Goal: Transaction & Acquisition: Purchase product/service

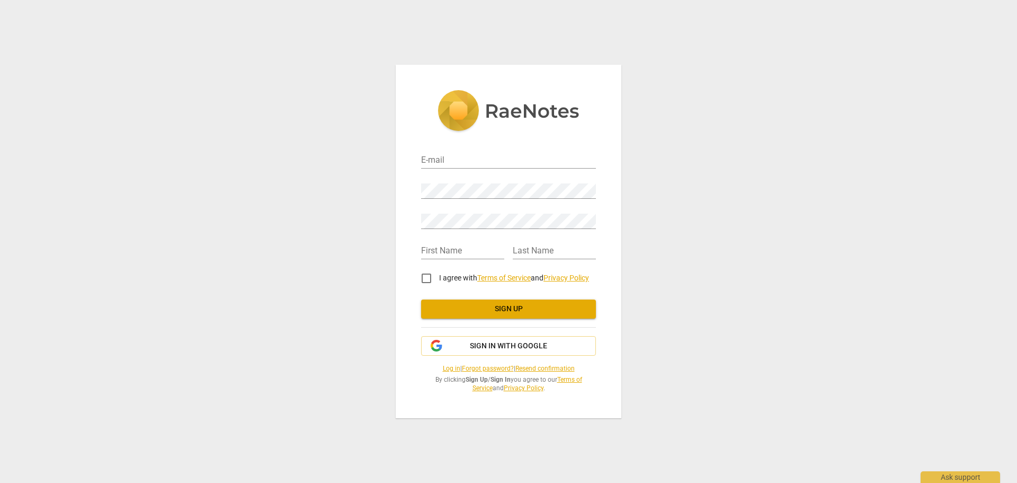
click at [500, 369] on link "Forgot password?" at bounding box center [488, 367] width 52 height 7
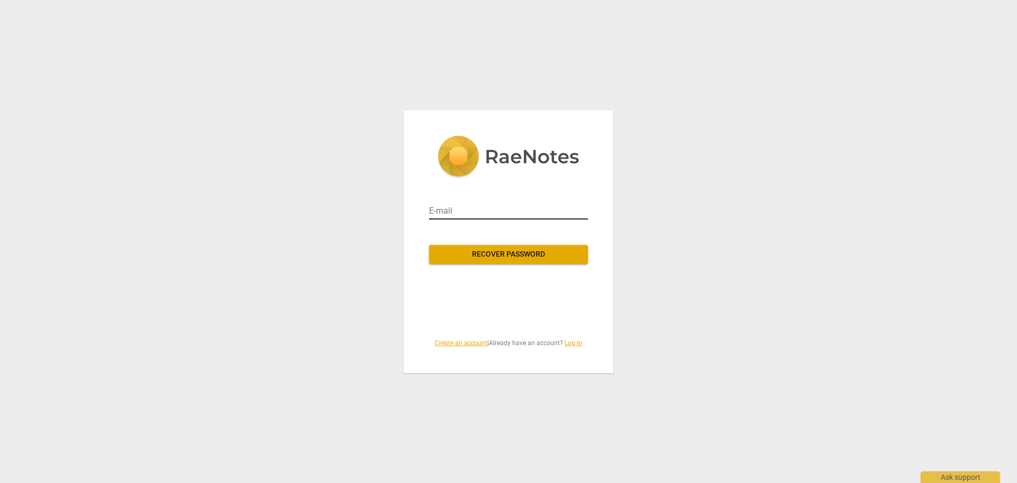
click at [459, 209] on input "email" at bounding box center [508, 210] width 159 height 17
type input "[PERSON_NAME][EMAIL_ADDRESS][DOMAIN_NAME]"
click at [539, 256] on span "Recover password" at bounding box center [509, 254] width 142 height 11
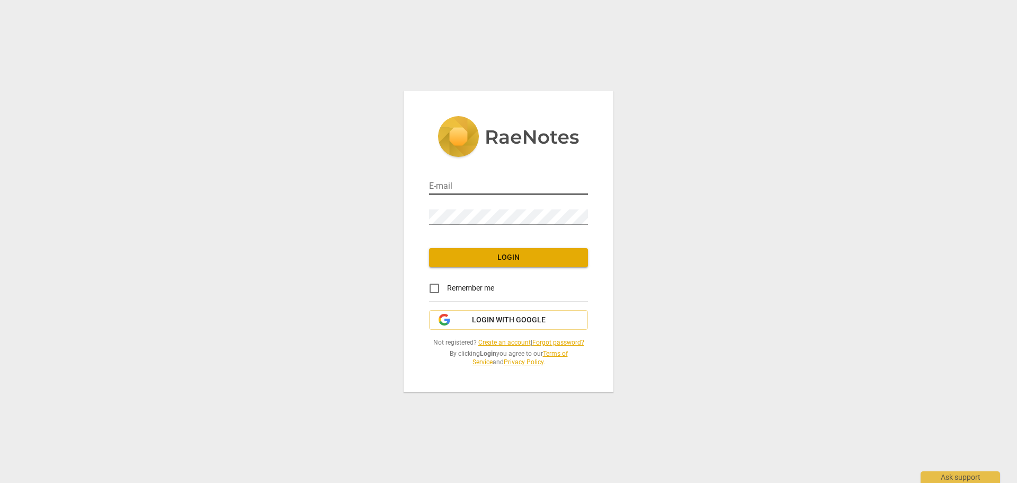
click at [457, 180] on input "email" at bounding box center [508, 186] width 159 height 15
type input "[PERSON_NAME][EMAIL_ADDRESS][DOMAIN_NAME]"
click at [510, 255] on span "Login" at bounding box center [509, 257] width 142 height 11
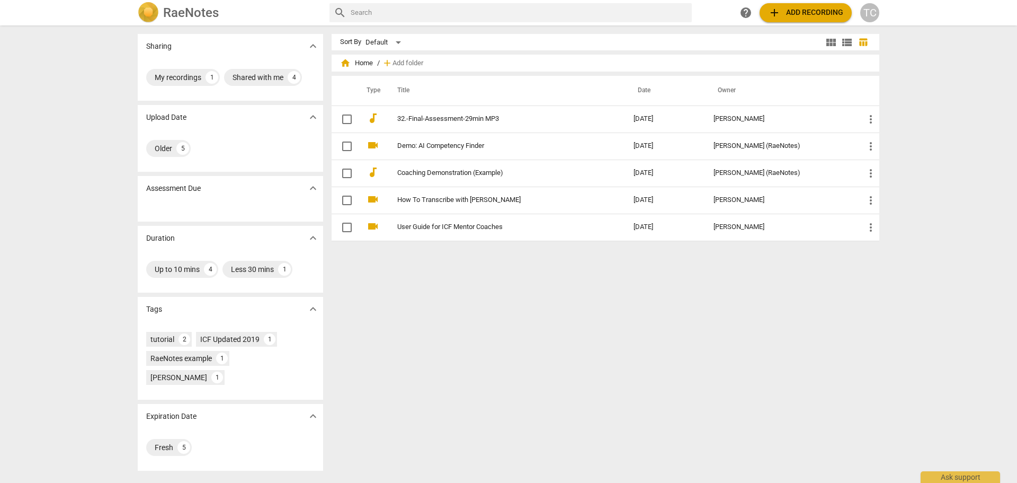
click at [790, 8] on span "add Add recording" at bounding box center [805, 12] width 75 height 13
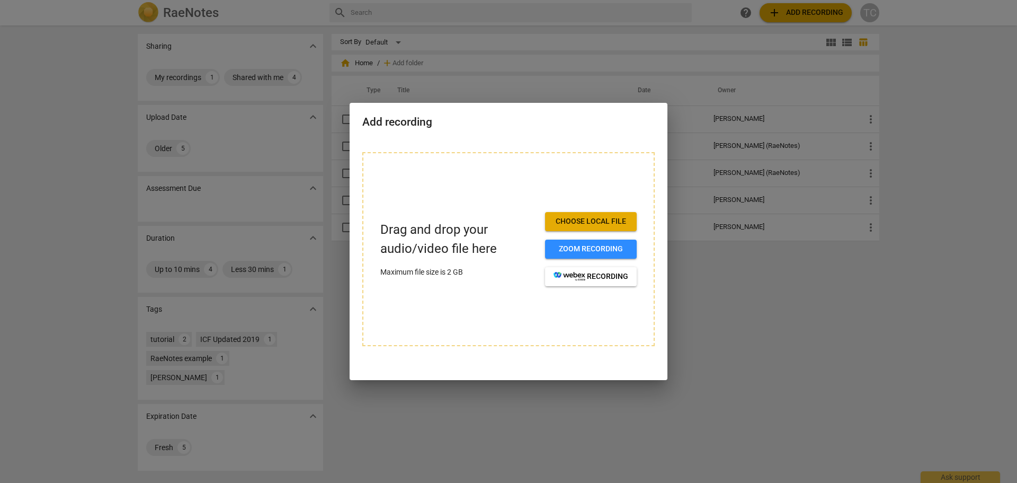
click at [604, 220] on span "Choose local file" at bounding box center [591, 221] width 75 height 11
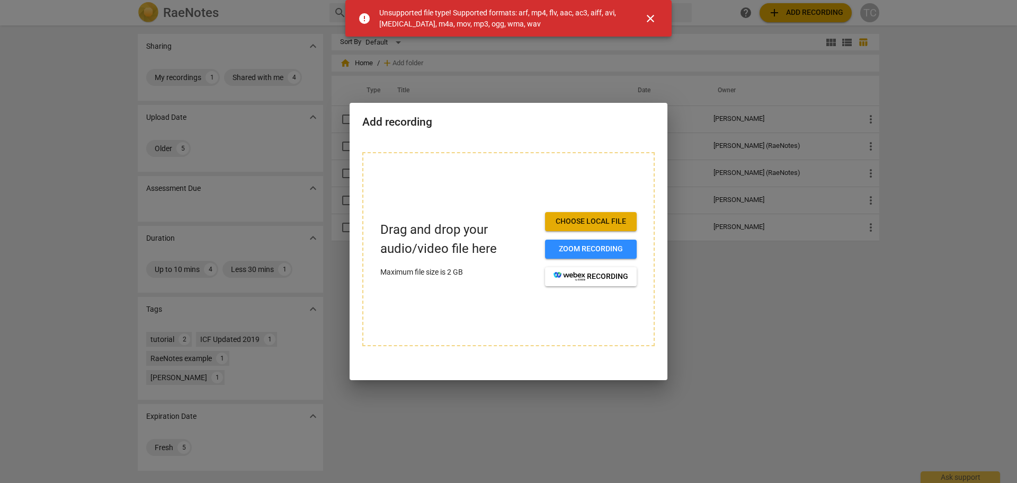
click at [651, 20] on span "close" at bounding box center [650, 18] width 13 height 13
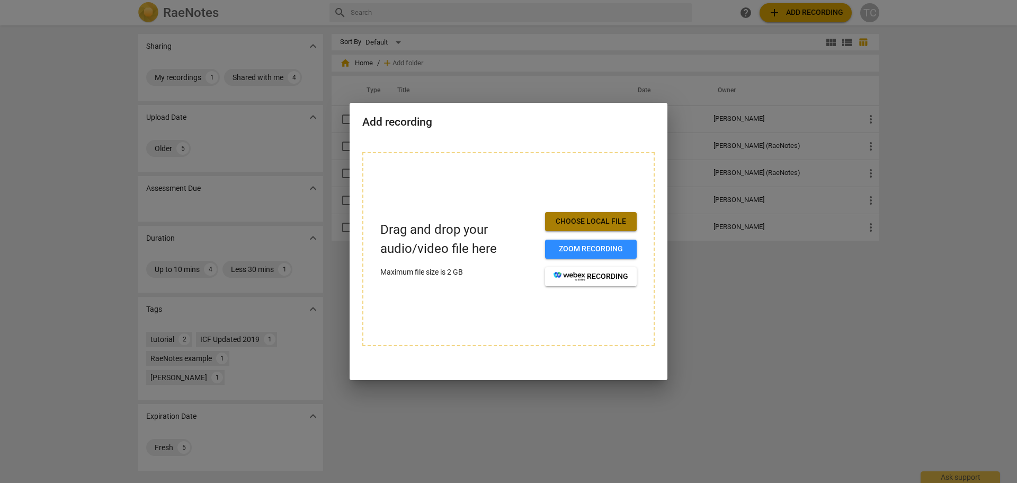
click at [598, 223] on span "Choose local file" at bounding box center [591, 221] width 75 height 11
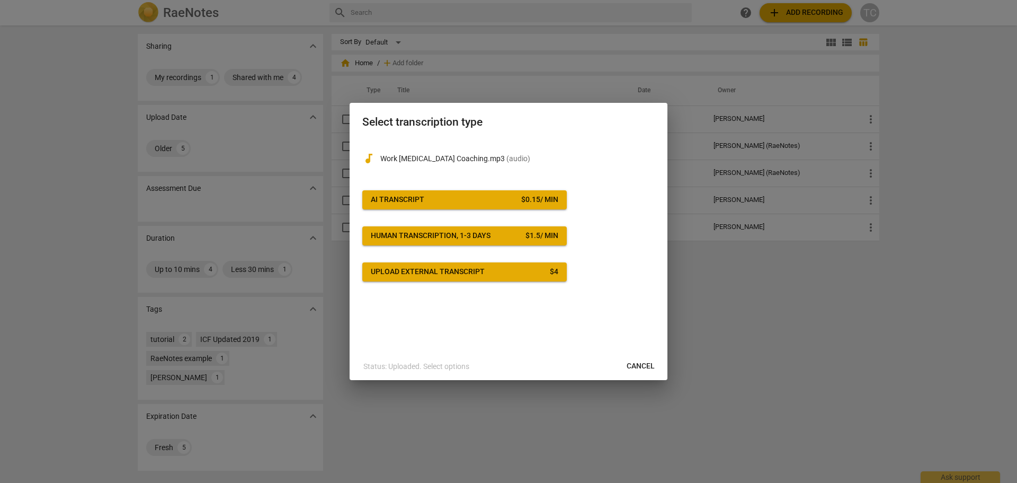
click at [489, 275] on span "Upload external transcript $ 4" at bounding box center [465, 271] width 188 height 11
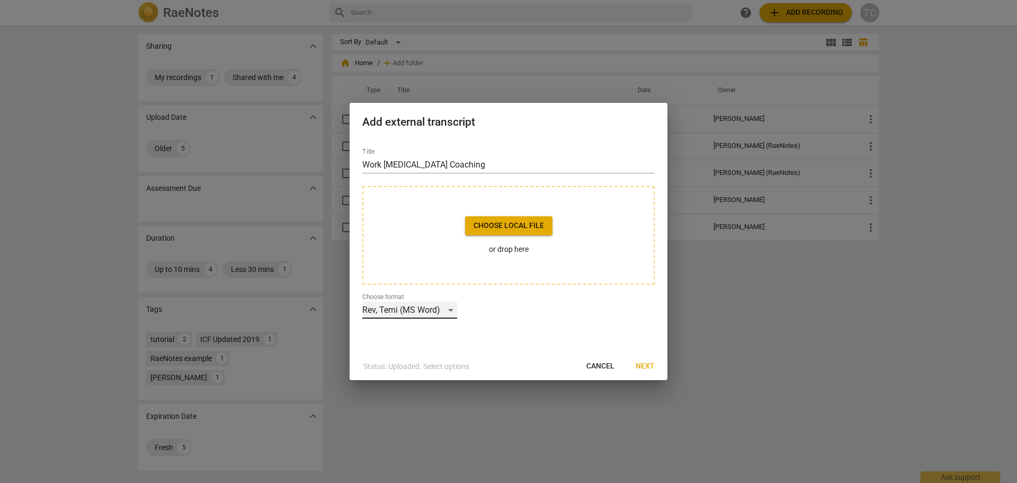
click at [441, 311] on div "Rev, Temi (MS Word)" at bounding box center [409, 309] width 95 height 17
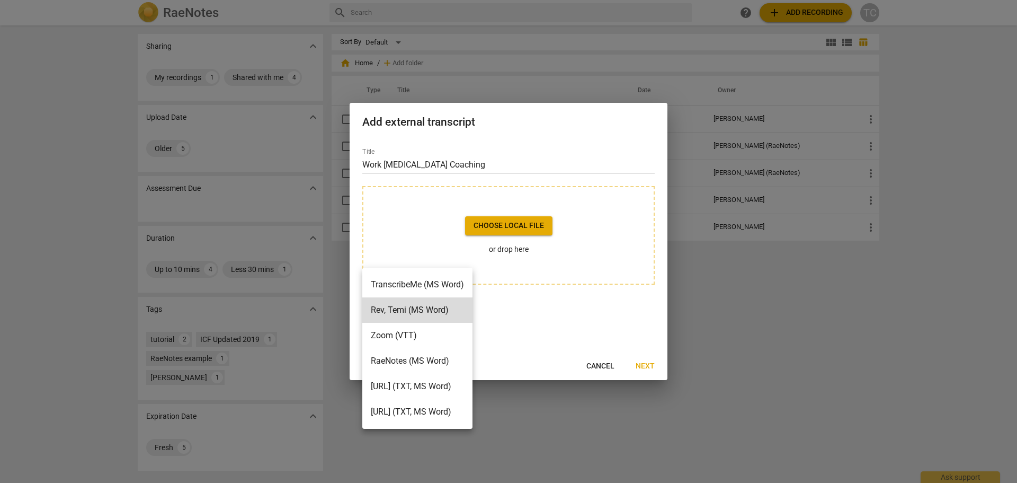
click at [429, 386] on li "Otter.ai (TXT, MS Word)" at bounding box center [417, 385] width 110 height 25
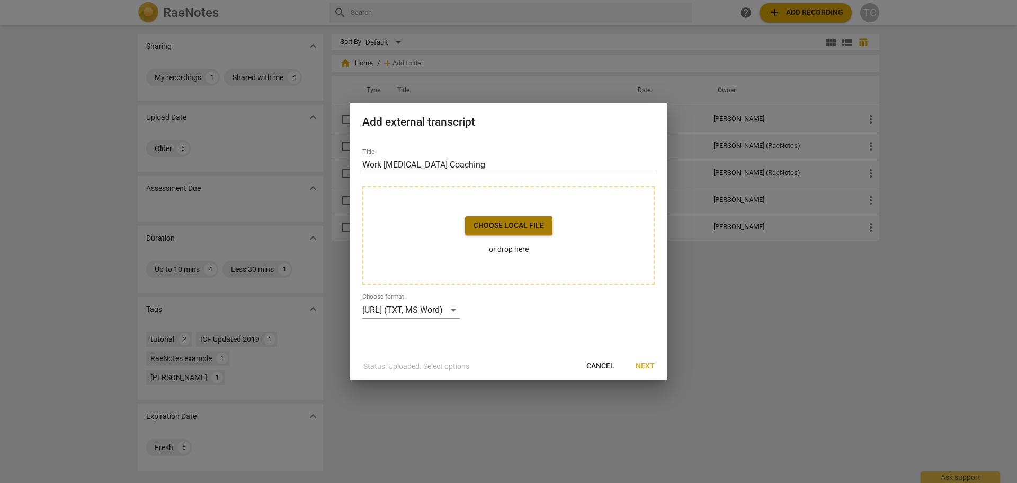
click at [510, 228] on span "Choose local file" at bounding box center [509, 225] width 70 height 11
click at [650, 364] on span "Next" at bounding box center [645, 366] width 19 height 11
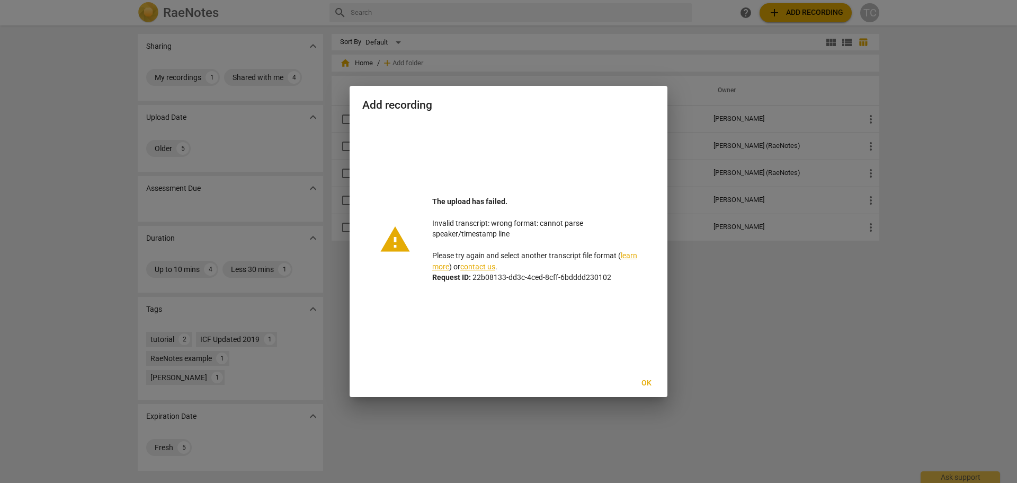
click at [650, 383] on span "Ok" at bounding box center [646, 383] width 17 height 11
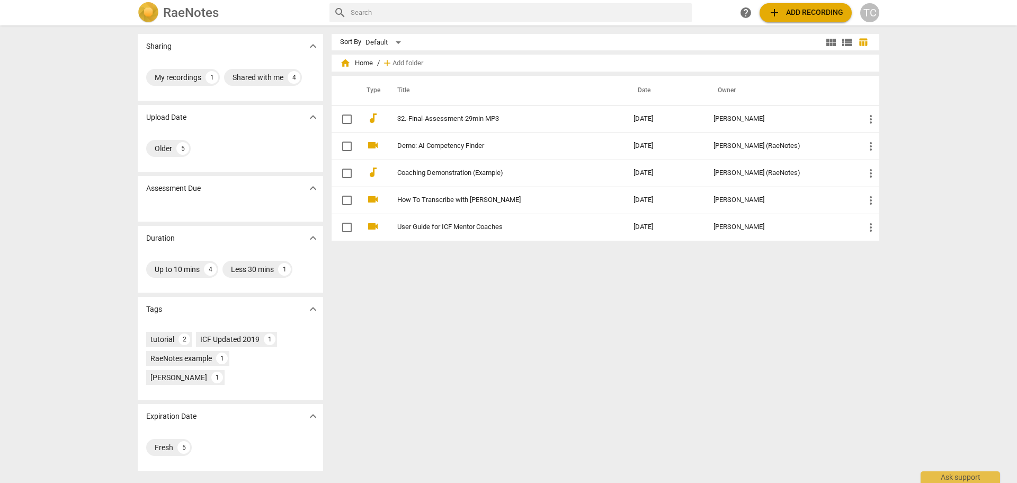
click at [798, 11] on span "add Add recording" at bounding box center [805, 12] width 75 height 13
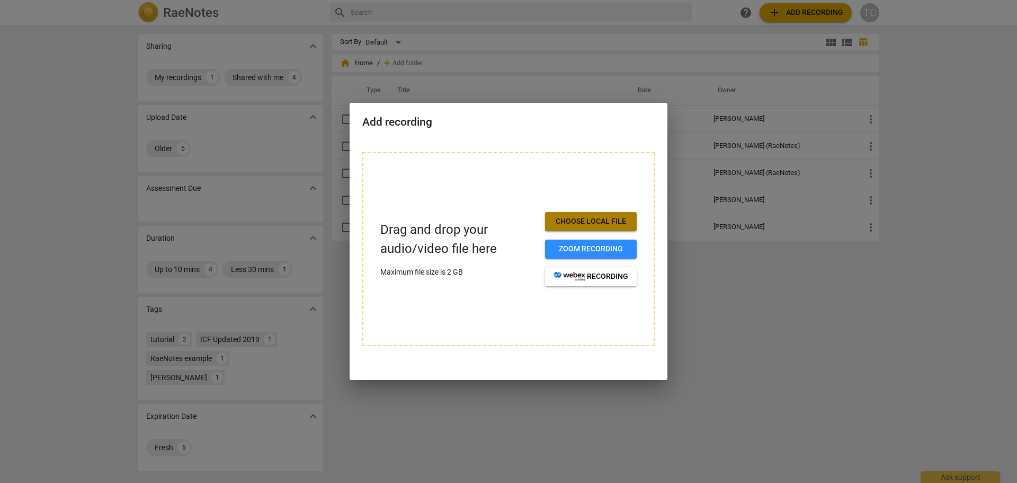
click at [609, 219] on span "Choose local file" at bounding box center [591, 221] width 75 height 11
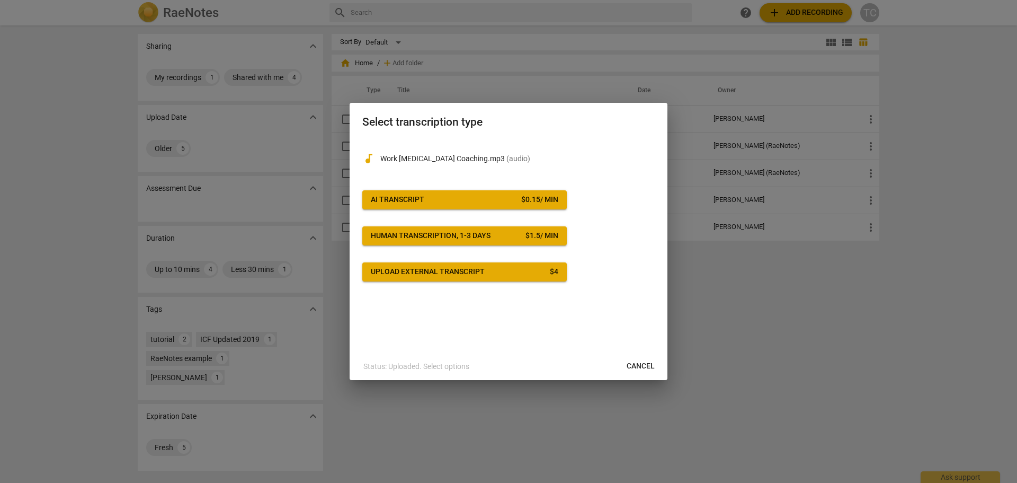
click at [491, 206] on button "AI Transcript $ 0.15 / min" at bounding box center [464, 199] width 204 height 19
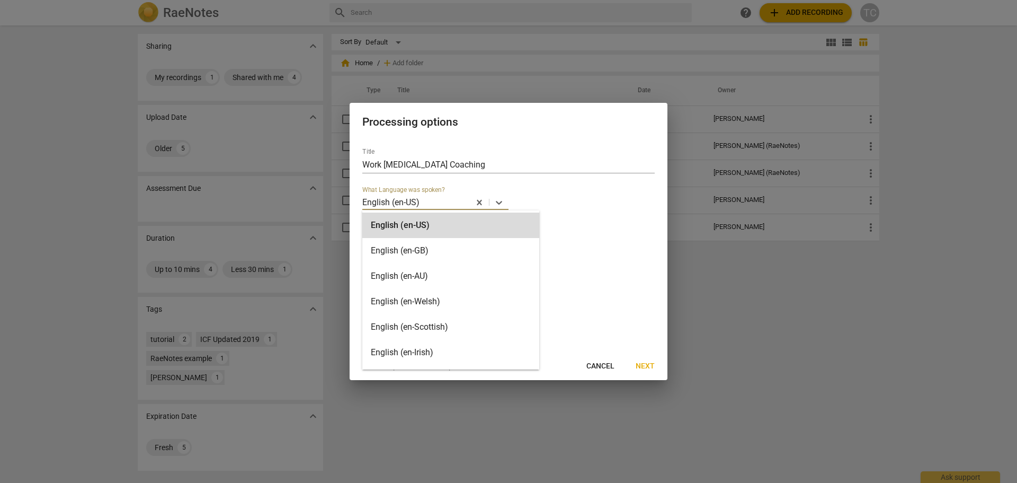
click at [423, 207] on div at bounding box center [445, 202] width 48 height 12
click at [416, 230] on div "English (en-US)" at bounding box center [450, 224] width 177 height 25
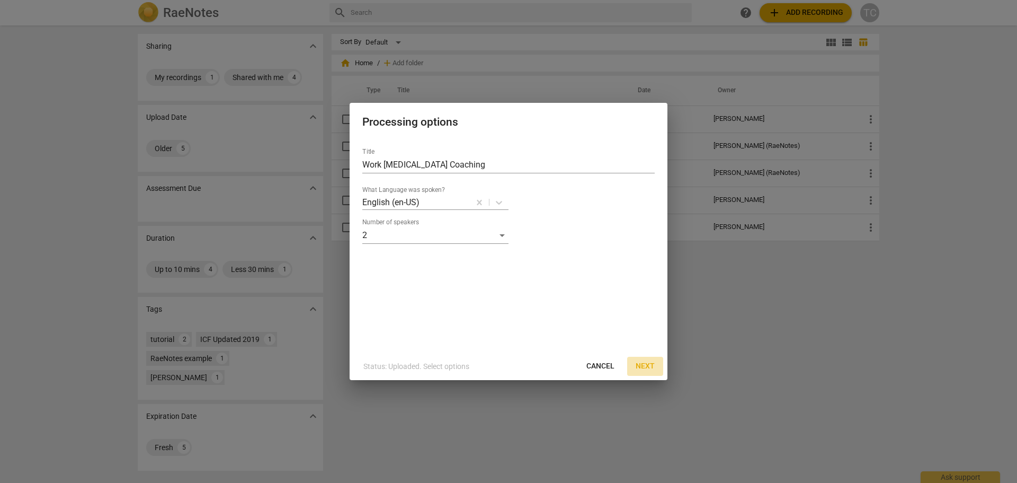
click at [642, 368] on span "Next" at bounding box center [645, 366] width 19 height 11
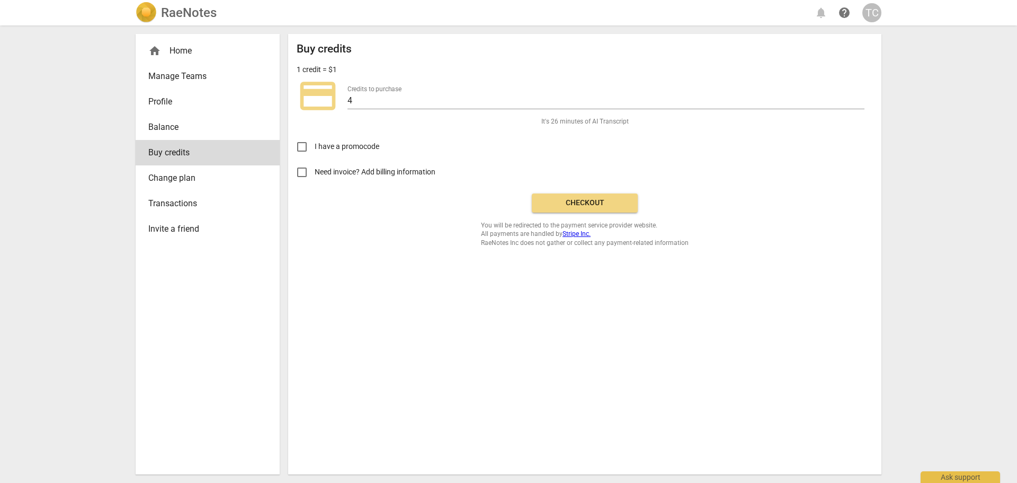
click at [345, 174] on span "Need invoice? Add billing information" at bounding box center [376, 171] width 122 height 11
click at [315, 174] on input "Need invoice? Add billing information" at bounding box center [301, 171] width 25 height 25
checkbox input "true"
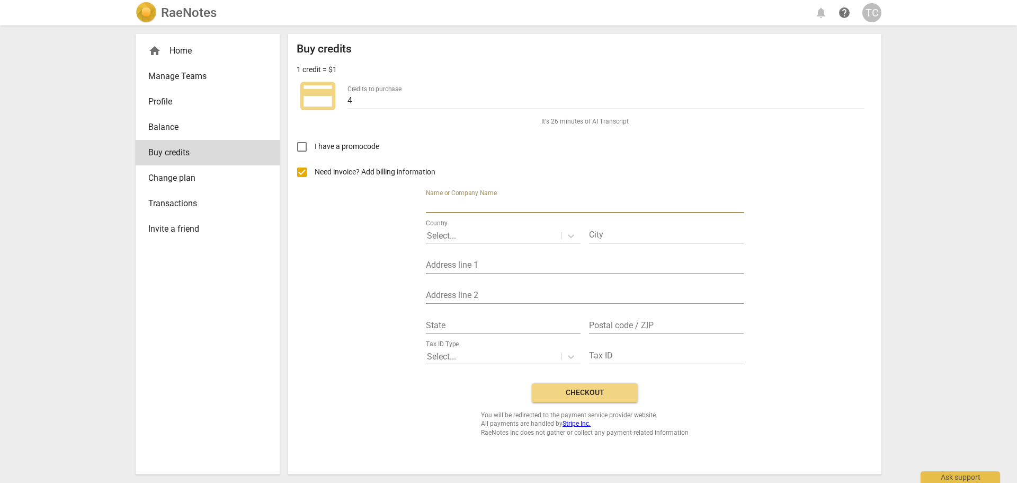
click at [547, 199] on input "text" at bounding box center [585, 205] width 318 height 15
type input "ADHD Inspired"
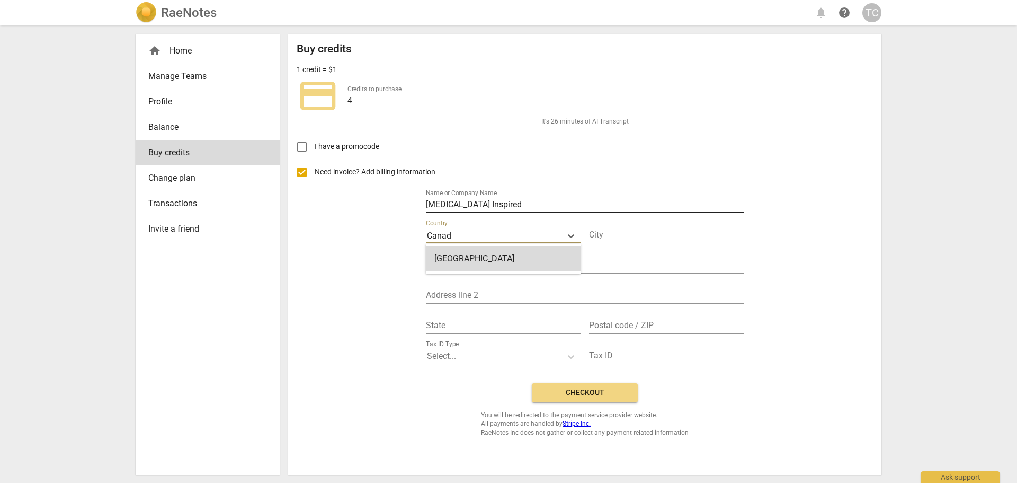
type input "Canada"
type input "Anmore"
type input "265 Alpine Drive"
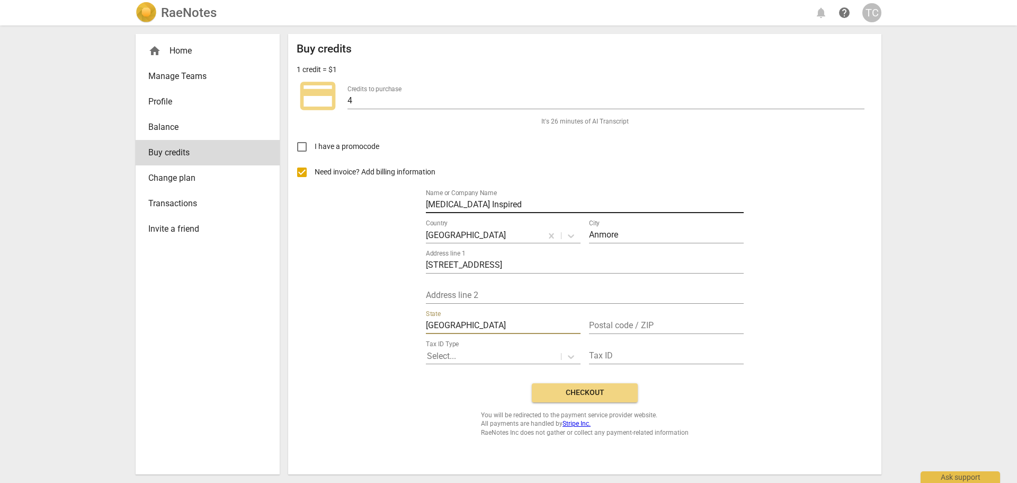
type input "British Columbia"
type input "v"
type input "V3H 4Z2"
click at [567, 358] on icon at bounding box center [571, 356] width 11 height 11
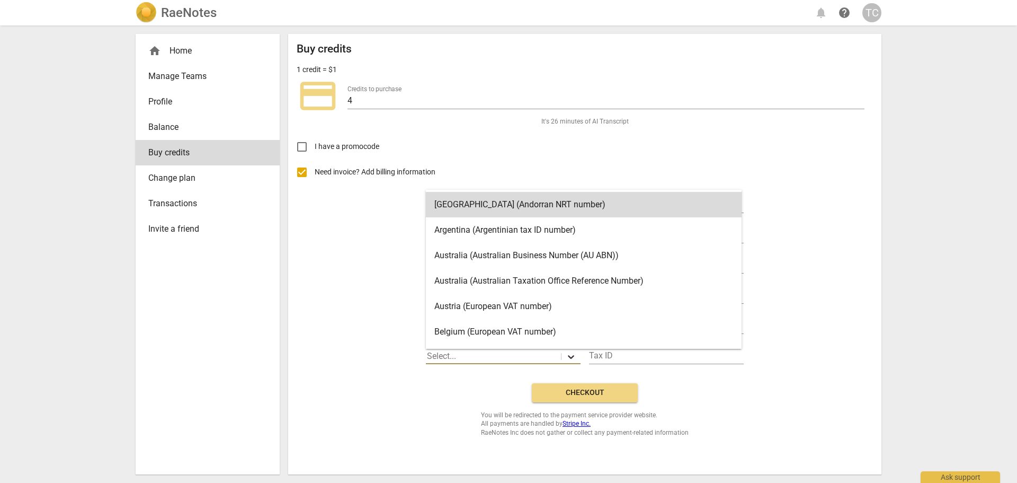
type input "g"
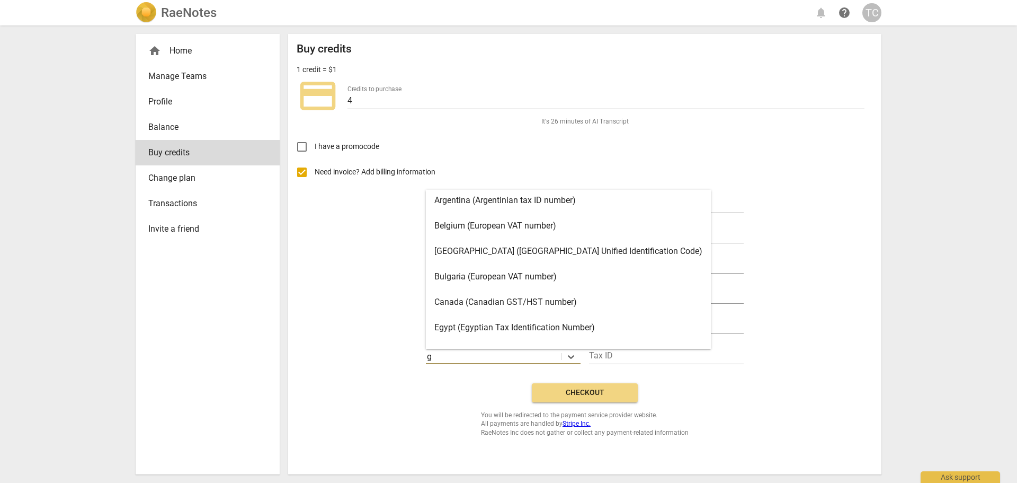
click at [534, 306] on div "Canada (Canadian GST/HST number)" at bounding box center [568, 301] width 285 height 25
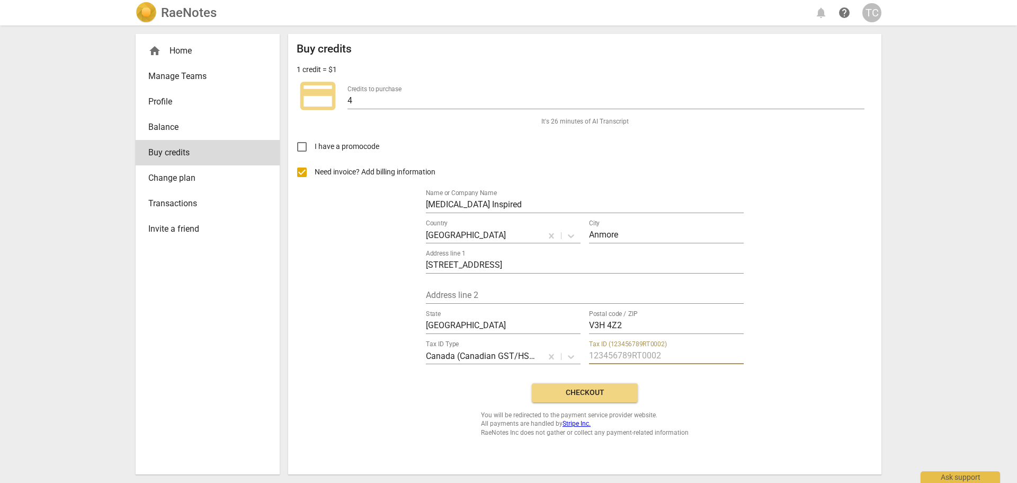
click at [594, 358] on input "text" at bounding box center [666, 356] width 155 height 15
type input "6"
type input "761336353RT0001"
click at [589, 393] on span "Checkout" at bounding box center [584, 392] width 89 height 11
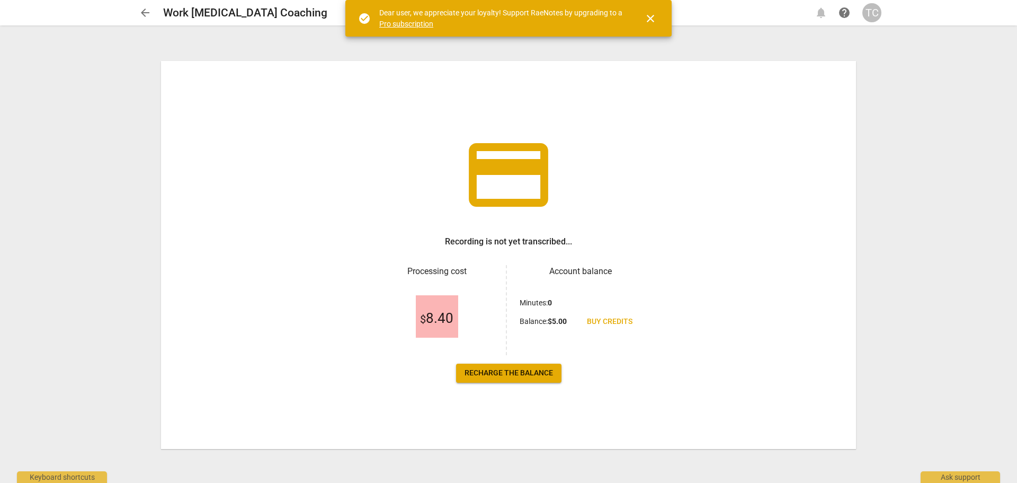
click at [529, 375] on span "Recharge the balance" at bounding box center [509, 373] width 88 height 11
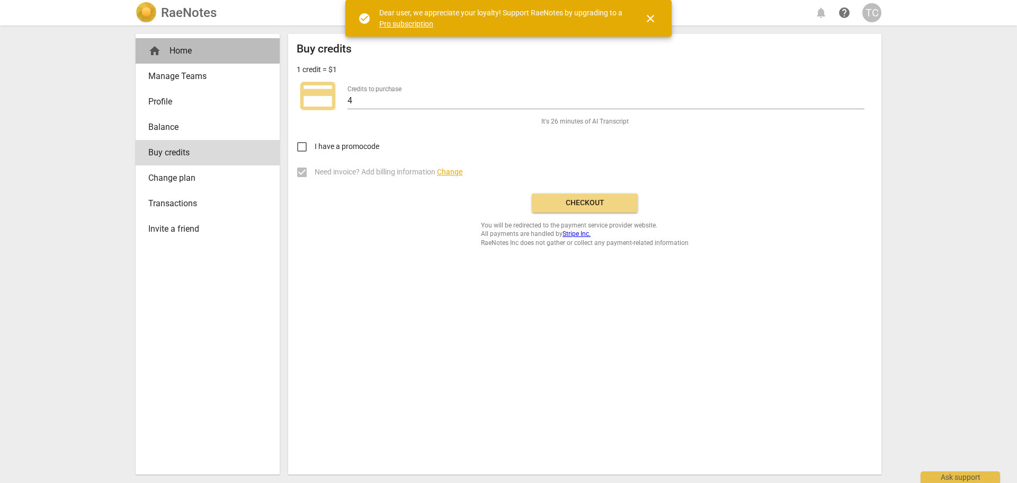
click at [190, 51] on div "home Home" at bounding box center [203, 50] width 110 height 13
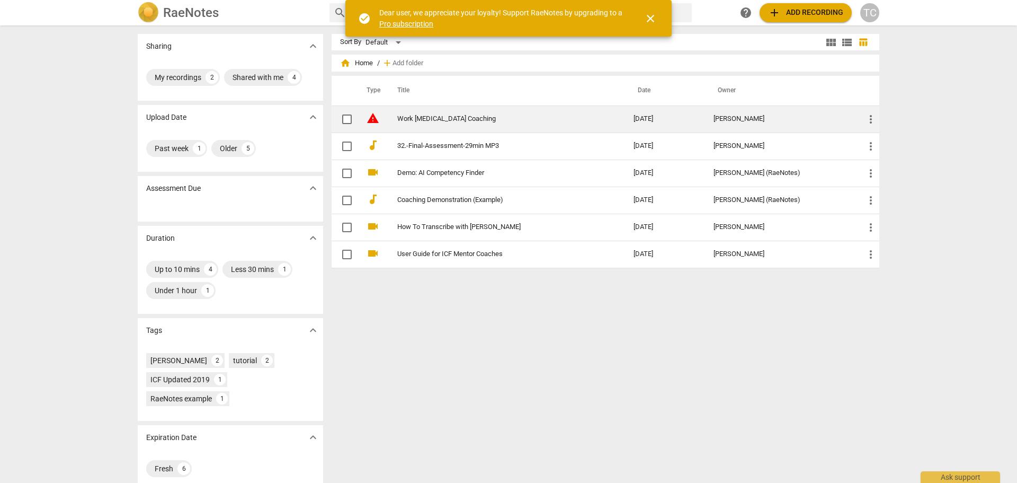
click at [520, 119] on link "Work Stress Management Coaching" at bounding box center [496, 119] width 198 height 8
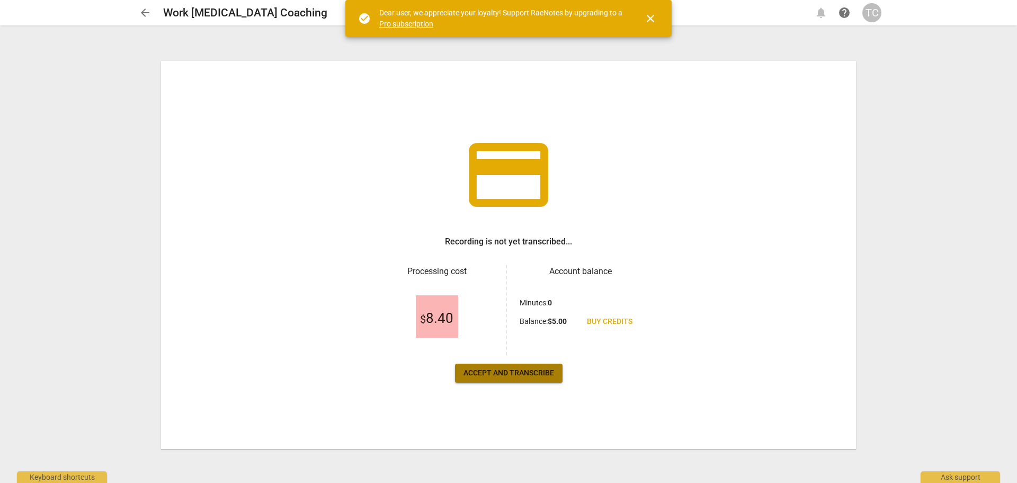
click at [507, 374] on span "Accept and transcribe" at bounding box center [509, 373] width 91 height 11
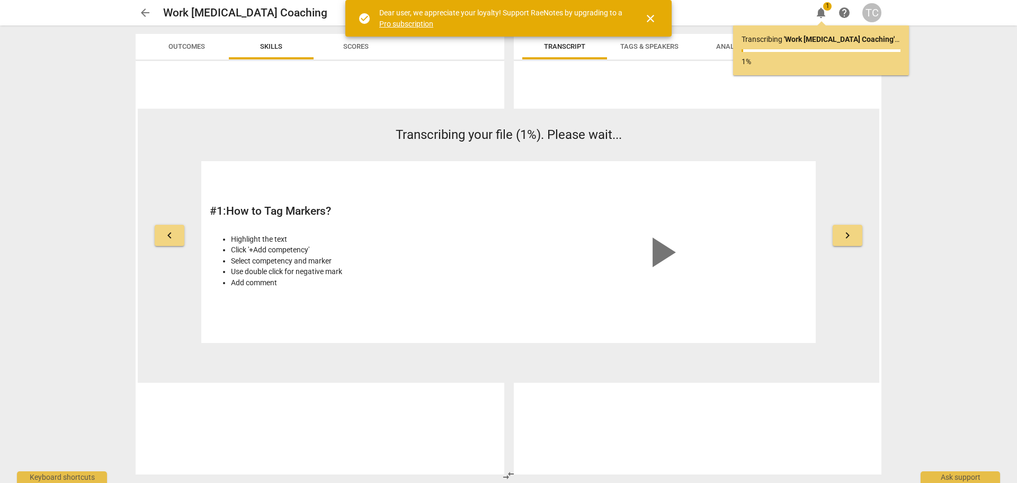
click at [404, 21] on link "Pro subscription" at bounding box center [406, 24] width 54 height 8
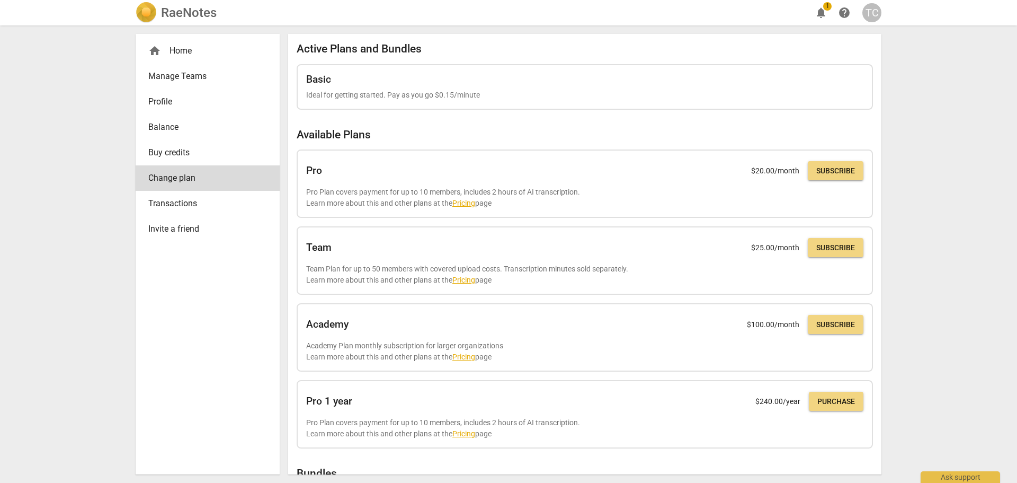
click at [189, 55] on div "home Home" at bounding box center [203, 50] width 110 height 13
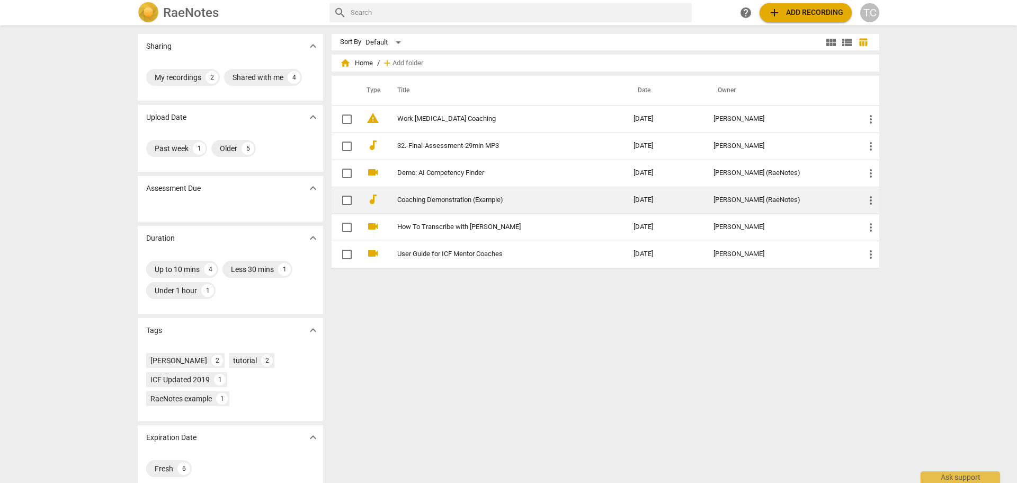
click at [525, 204] on td "Coaching Demonstration (Example)" at bounding box center [505, 199] width 240 height 27
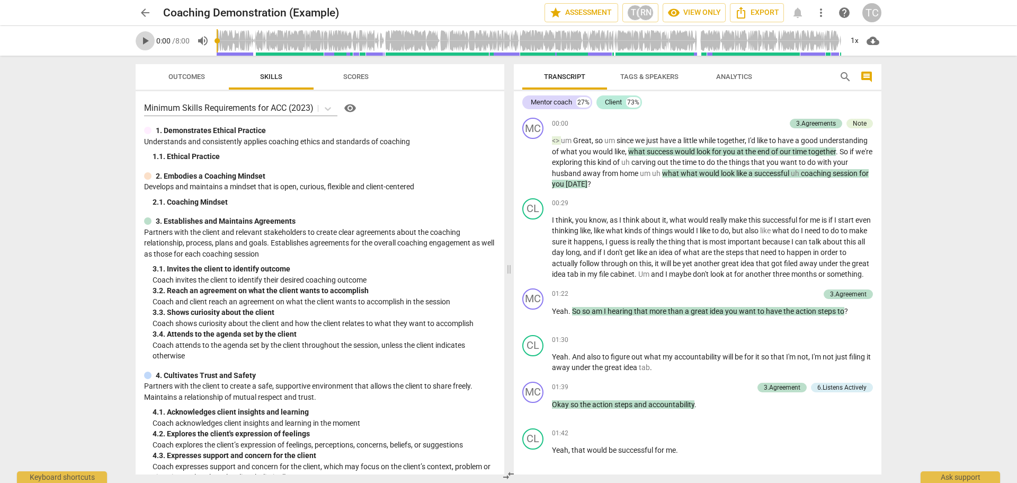
click at [147, 46] on span "play_arrow" at bounding box center [145, 40] width 13 height 13
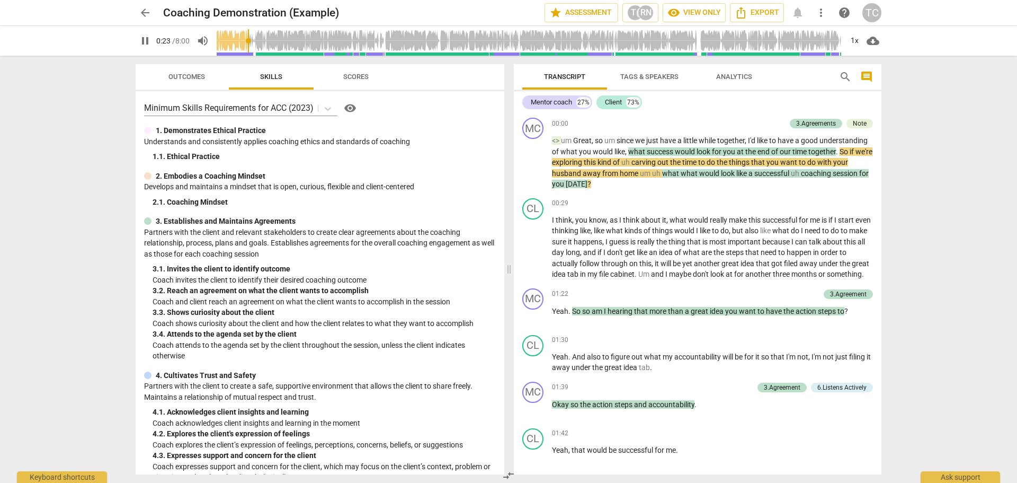
type input "24"
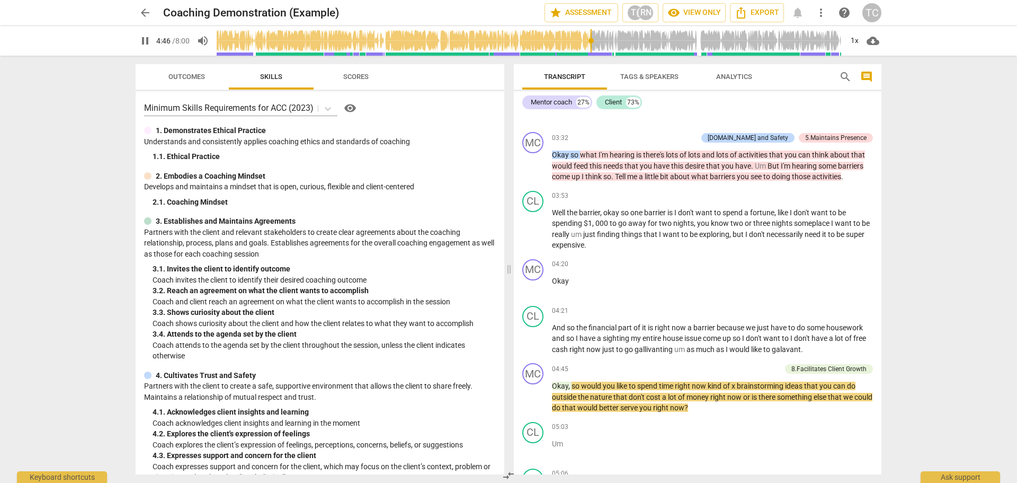
scroll to position [10, 0]
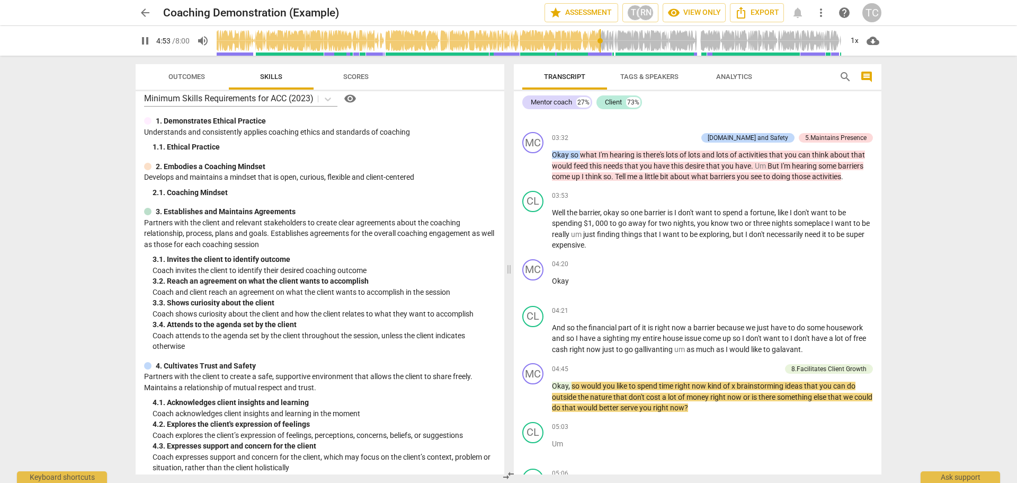
click at [147, 41] on span "pause" at bounding box center [145, 40] width 13 height 13
type input "294"
